Goal: Navigation & Orientation: Find specific page/section

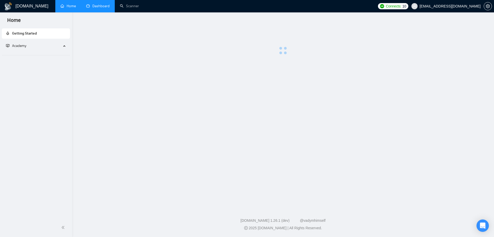
click at [102, 7] on link "Dashboard" at bounding box center [97, 6] width 23 height 4
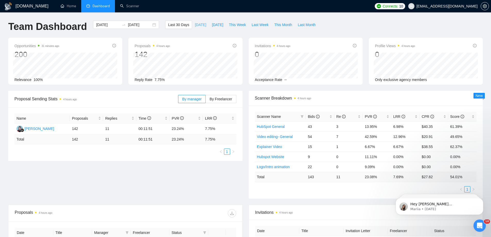
click at [195, 23] on span "Today" at bounding box center [200, 25] width 11 height 6
type input "2025-10-06"
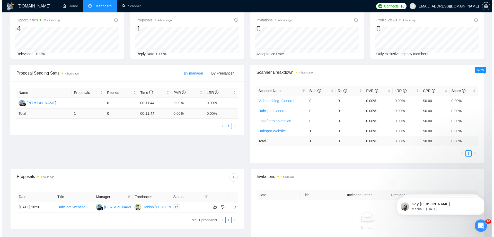
scroll to position [77, 0]
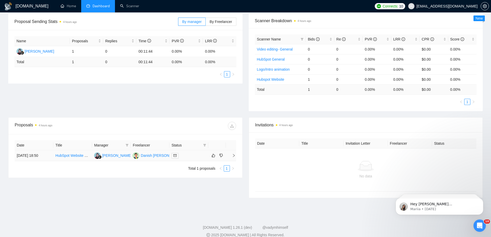
click at [26, 157] on td "06 Oct, 2025 18:50" at bounding box center [34, 155] width 39 height 11
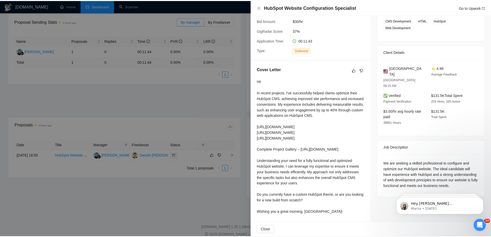
scroll to position [90, 0]
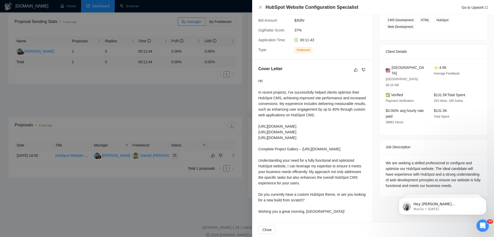
click at [152, 203] on div at bounding box center [247, 118] width 494 height 237
